Goal: Information Seeking & Learning: Learn about a topic

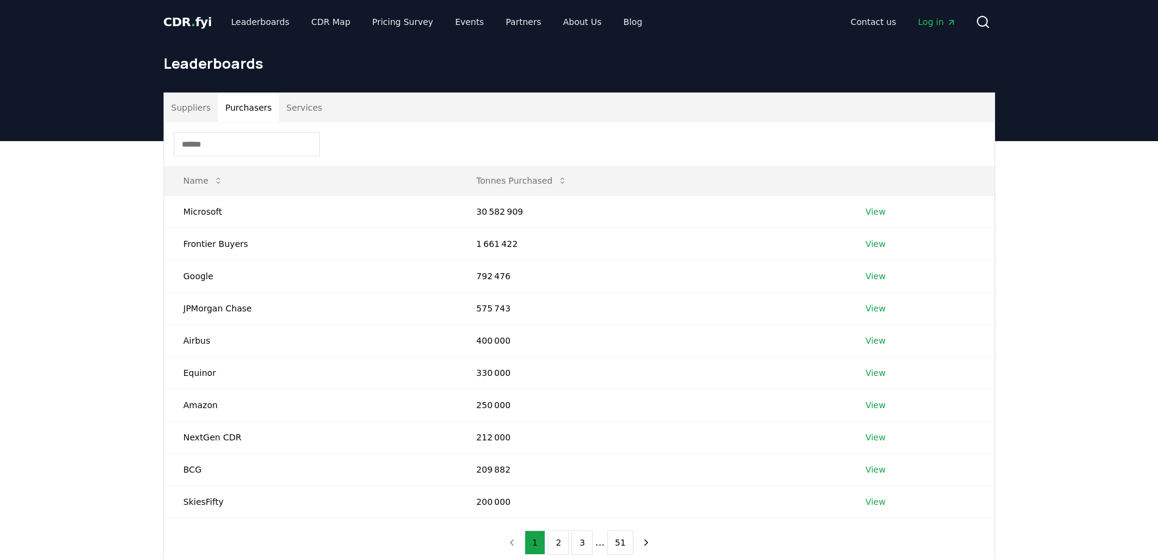
click at [250, 105] on button "Purchasers" at bounding box center [248, 107] width 61 height 29
click at [202, 106] on button "Suppliers" at bounding box center [191, 107] width 54 height 29
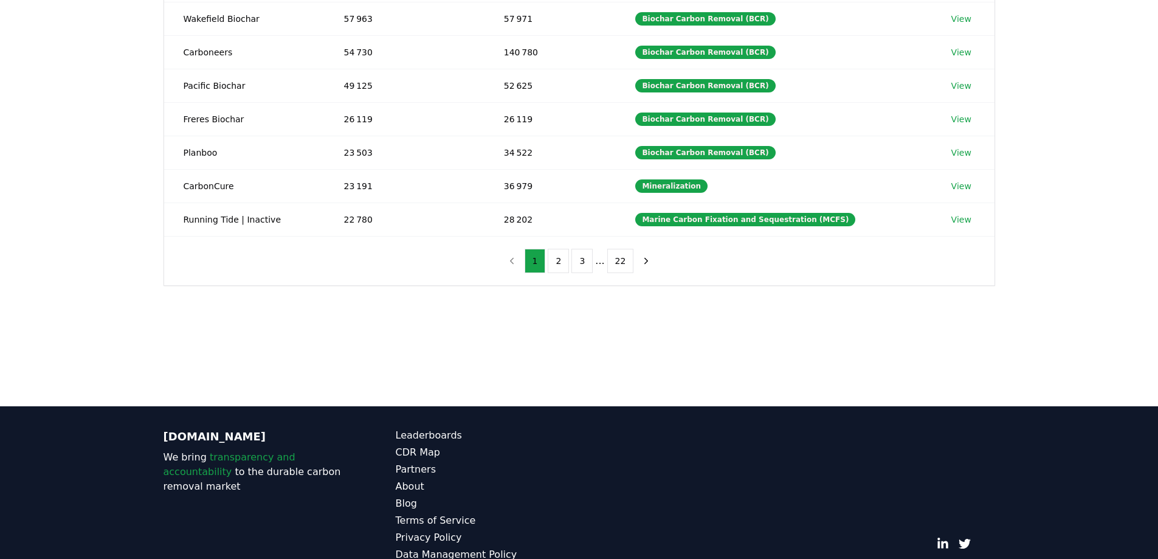
scroll to position [304, 0]
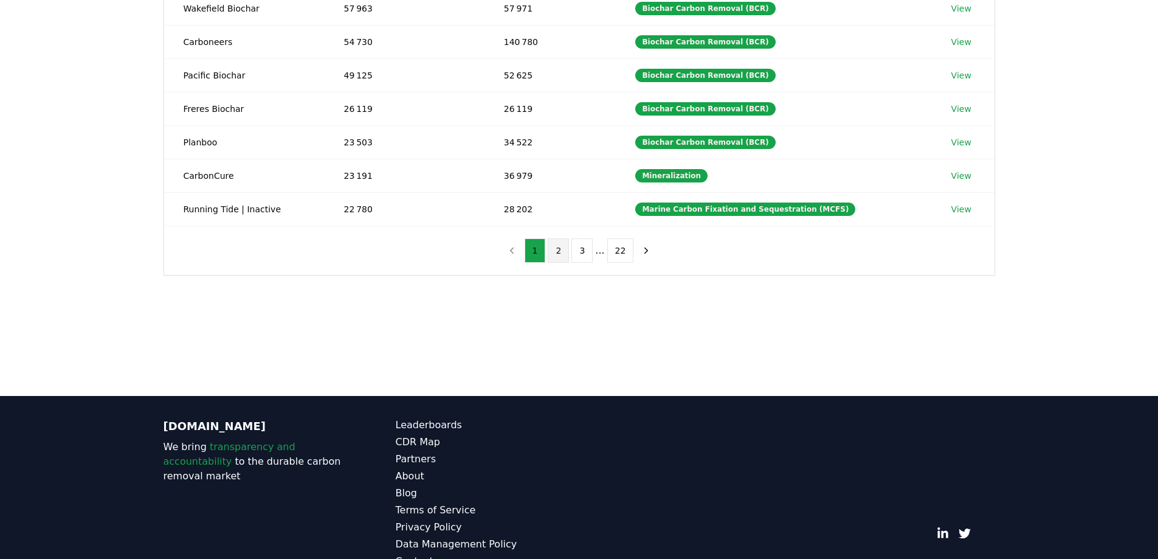
click at [563, 252] on button "2" at bounding box center [558, 250] width 21 height 24
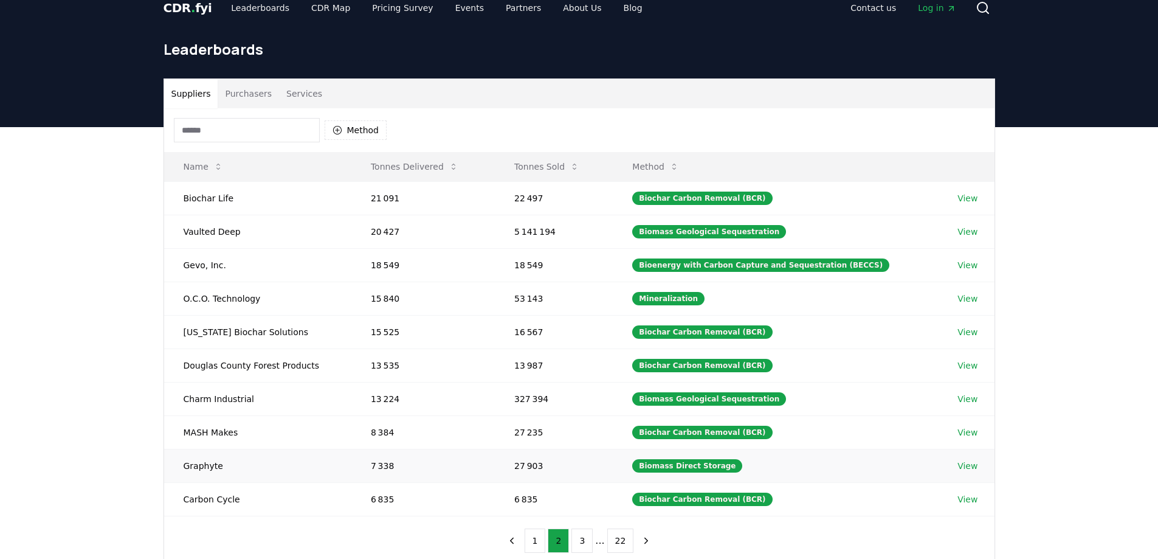
scroll to position [0, 0]
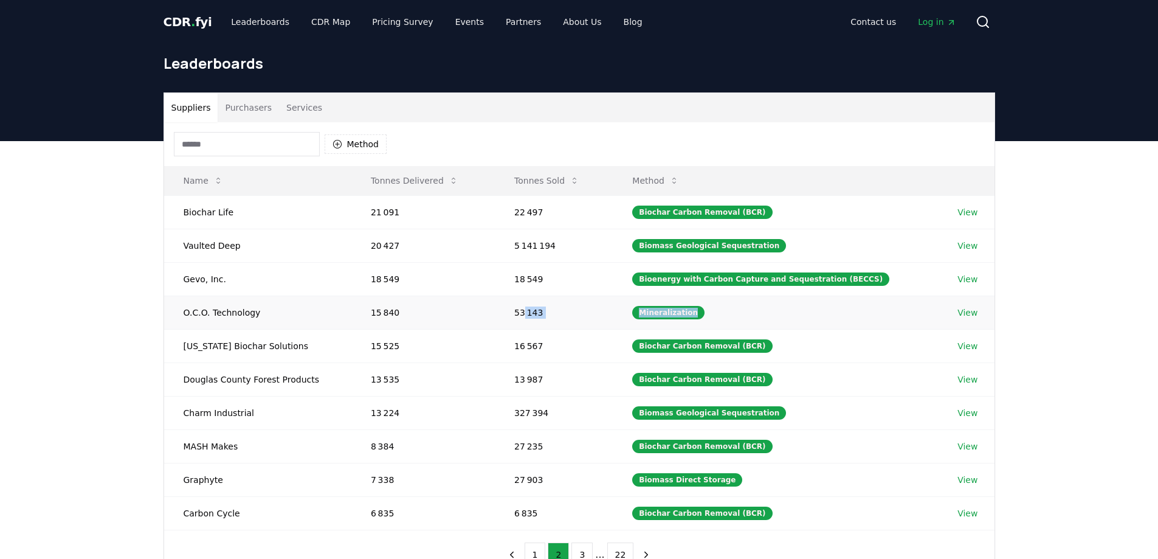
drag, startPoint x: 531, startPoint y: 308, endPoint x: 730, endPoint y: 307, distance: 199.4
click at [730, 307] on tr "O.C.O. Technology 15 840 53 143 Mineralization View" at bounding box center [579, 311] width 830 height 33
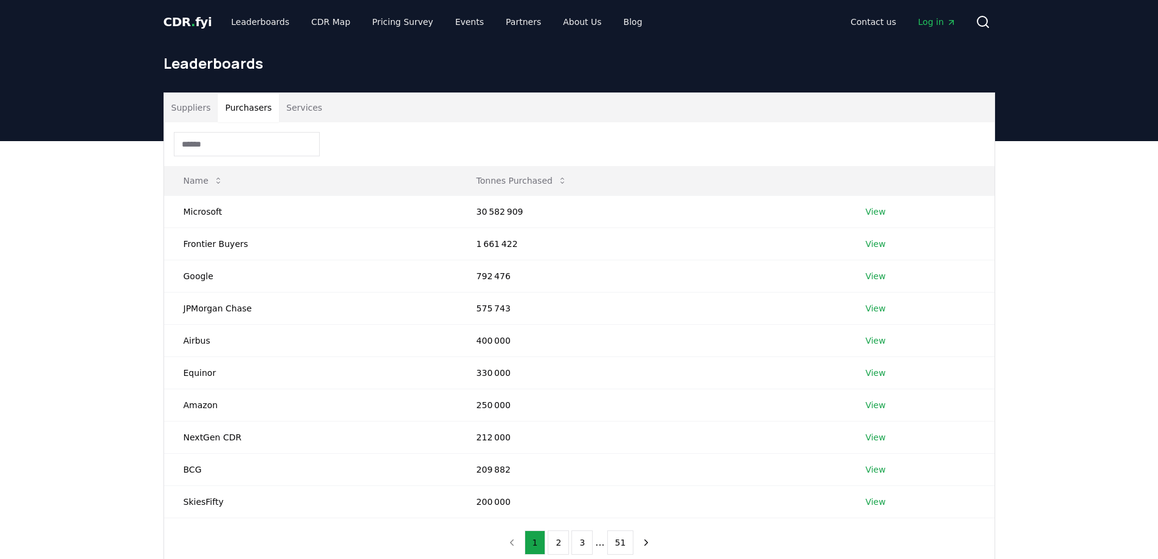
click at [237, 106] on button "Purchasers" at bounding box center [248, 107] width 61 height 29
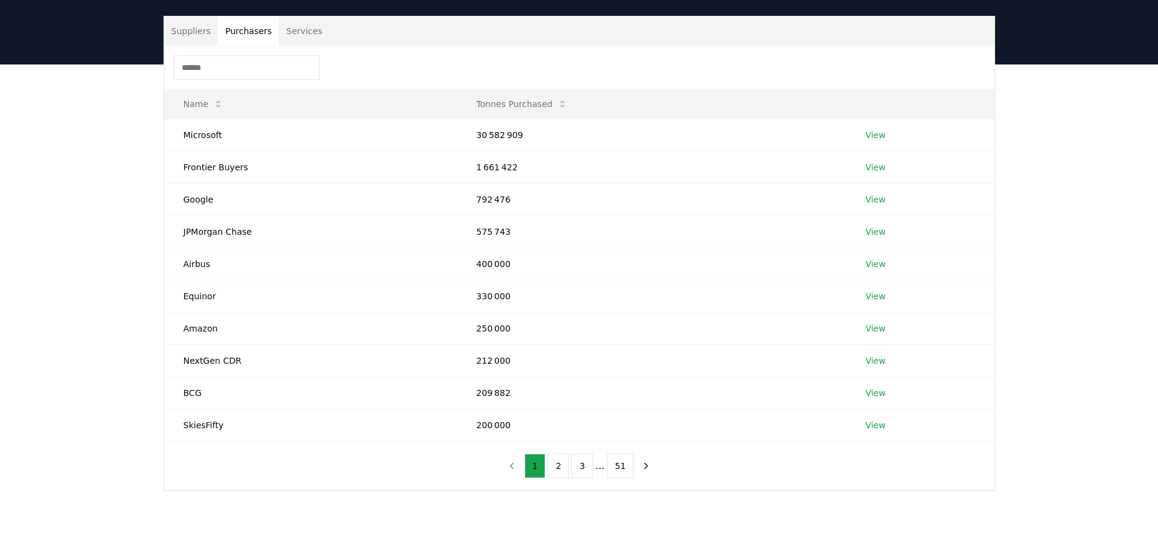
scroll to position [182, 0]
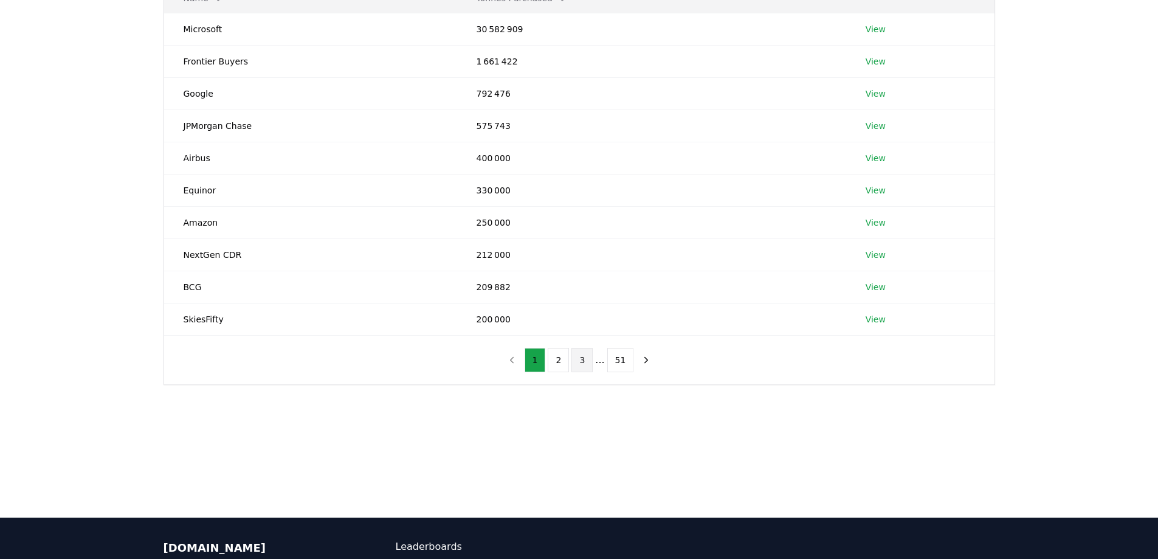
click at [584, 360] on button "3" at bounding box center [581, 360] width 21 height 24
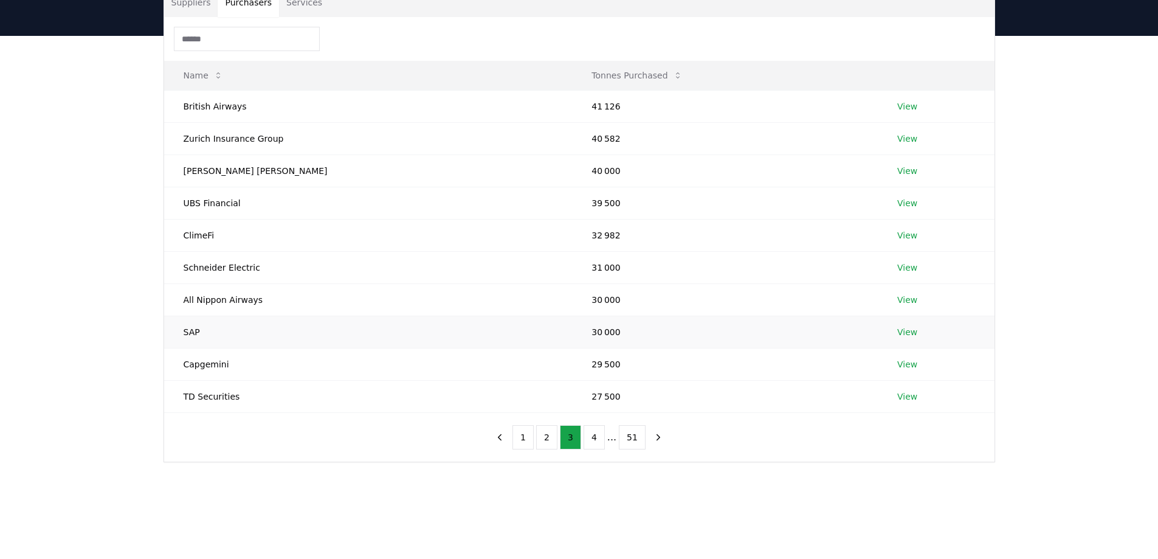
scroll to position [0, 0]
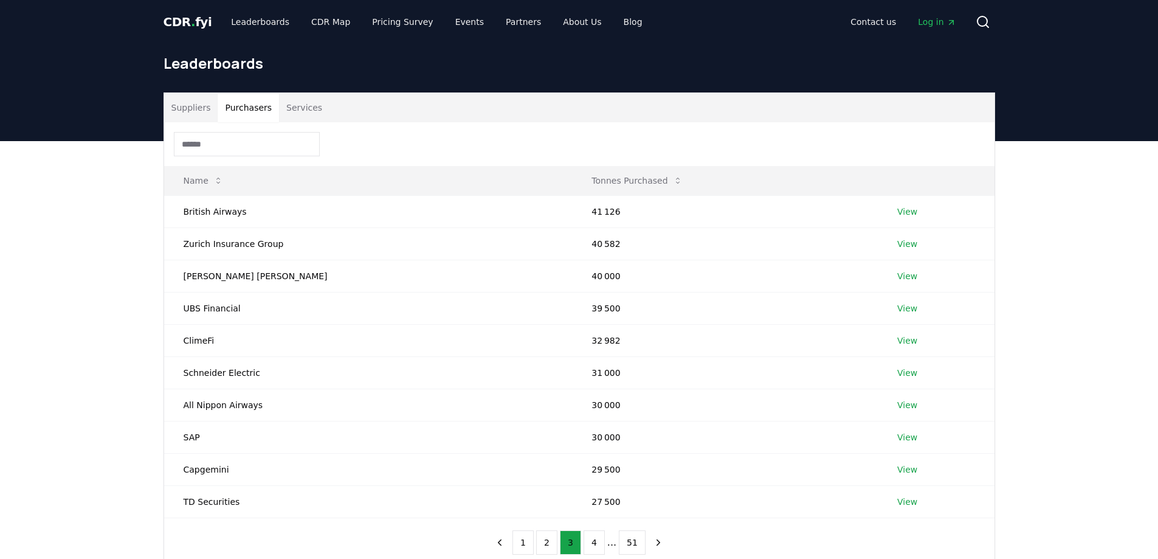
click at [183, 113] on button "Suppliers" at bounding box center [191, 107] width 54 height 29
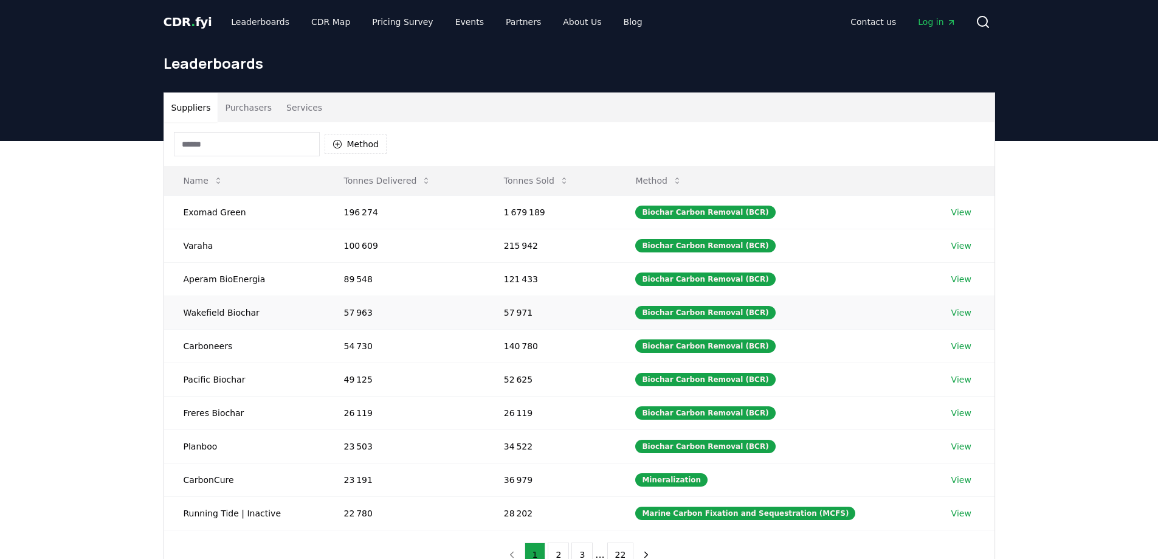
scroll to position [61, 0]
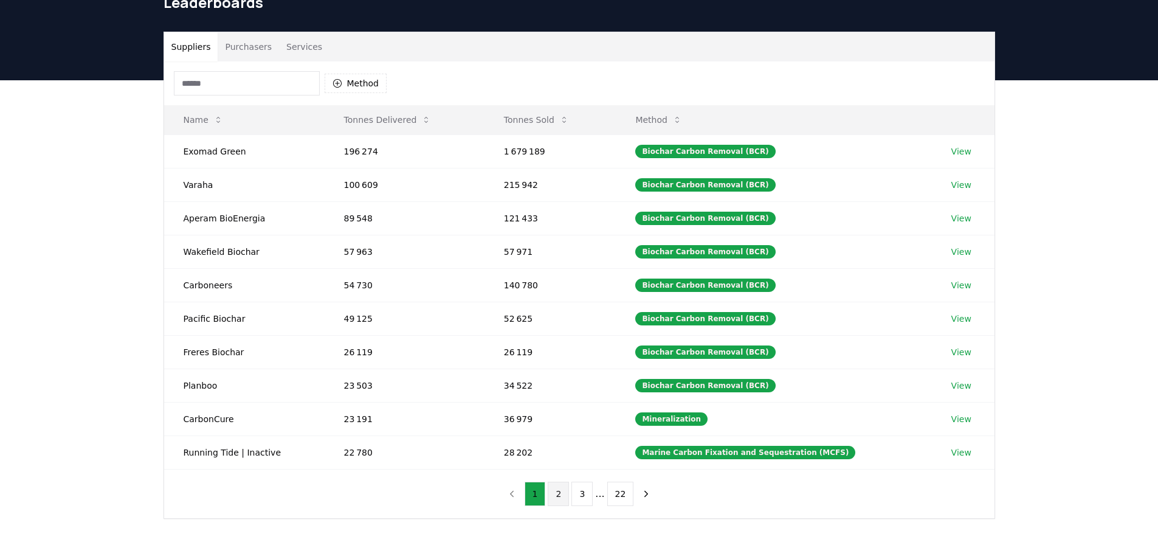
click at [563, 495] on button "2" at bounding box center [558, 493] width 21 height 24
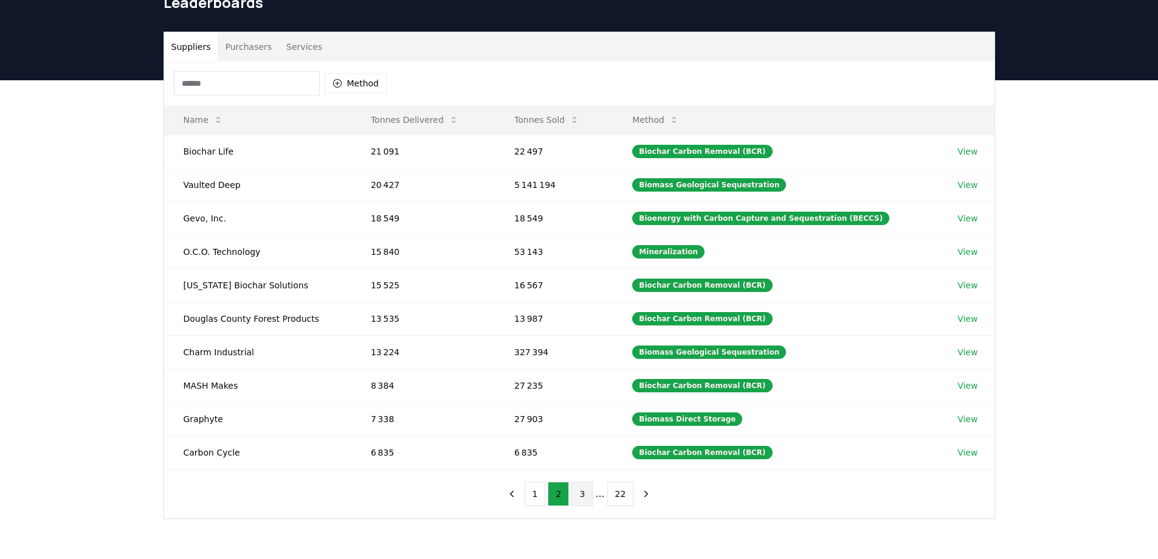
click at [585, 489] on button "3" at bounding box center [581, 493] width 21 height 24
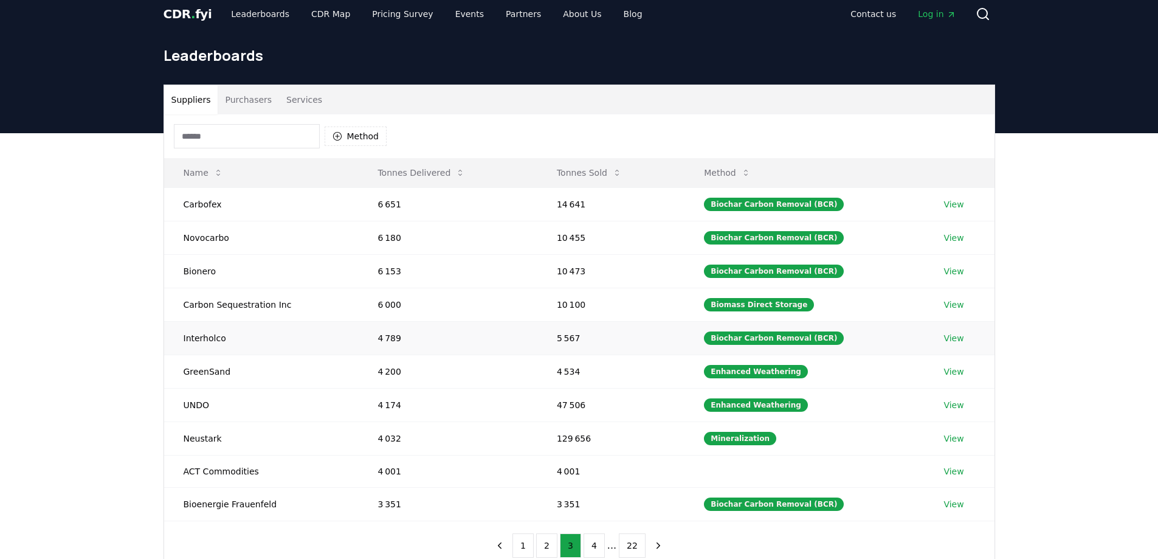
scroll to position [0, 0]
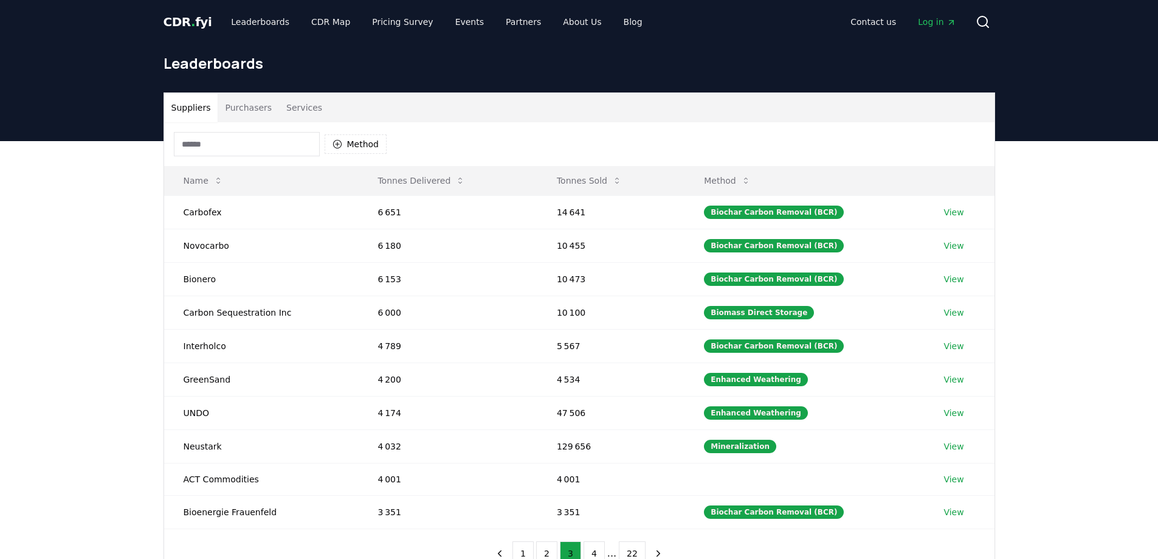
click at [252, 154] on input at bounding box center [247, 144] width 146 height 24
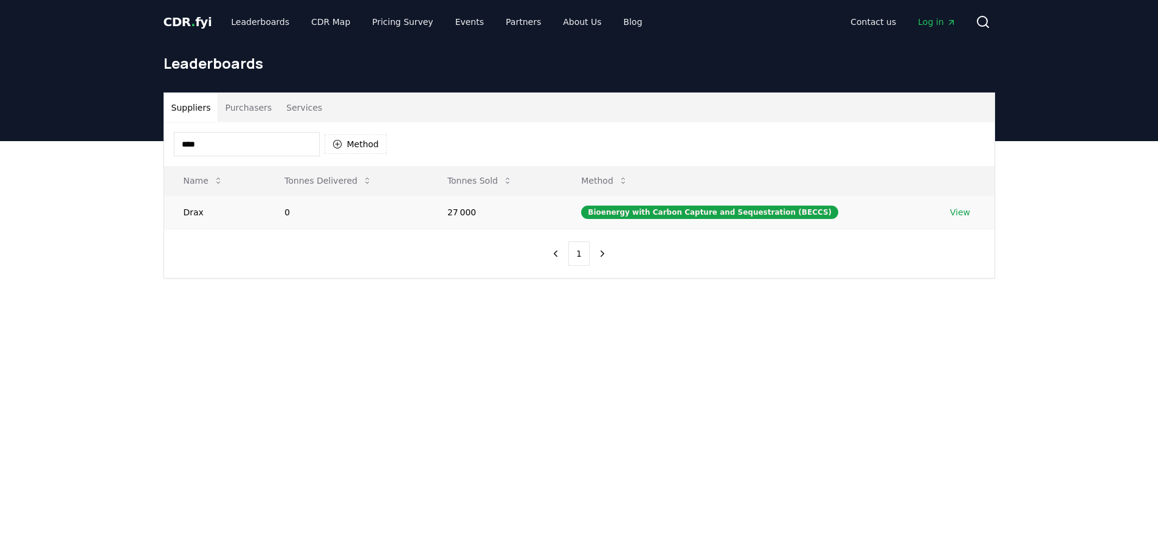
type input "****"
click at [198, 212] on td "Drax" at bounding box center [215, 211] width 102 height 33
click at [233, 111] on button "Purchasers" at bounding box center [248, 107] width 61 height 29
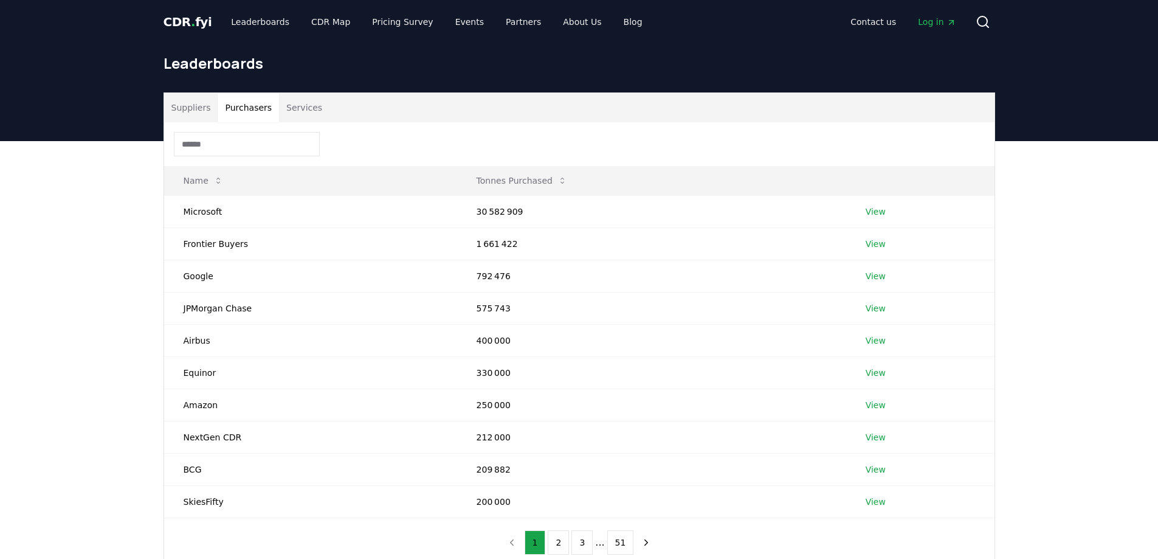
click at [294, 109] on button "Services" at bounding box center [304, 107] width 50 height 29
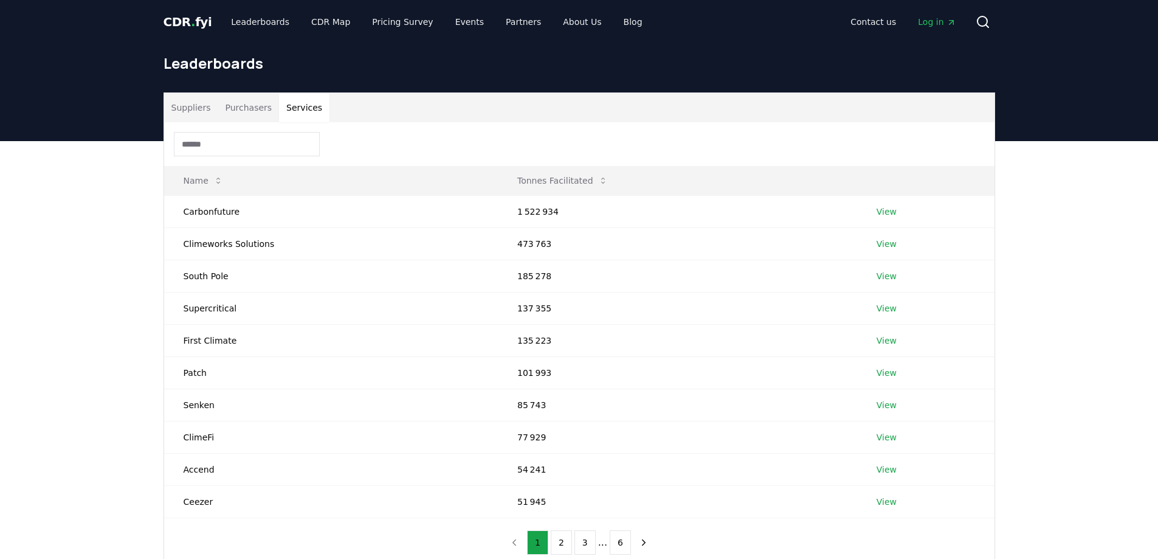
click at [249, 109] on button "Purchasers" at bounding box center [248, 107] width 61 height 29
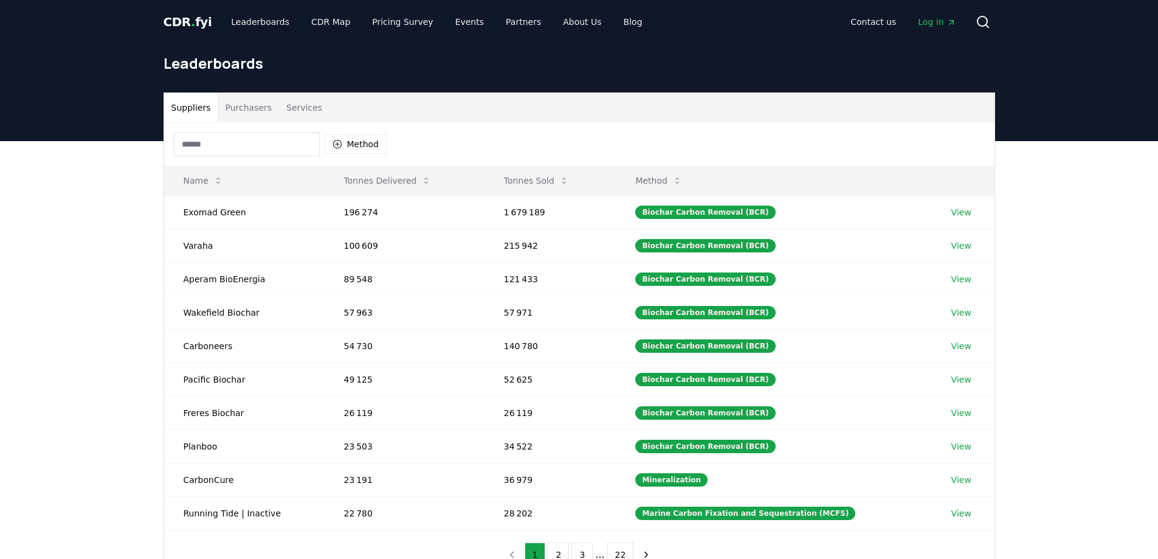
click at [164, 109] on button "Suppliers" at bounding box center [191, 107] width 54 height 29
click at [229, 111] on button "Purchasers" at bounding box center [248, 107] width 61 height 29
